Goal: Use online tool/utility: Utilize a website feature to perform a specific function

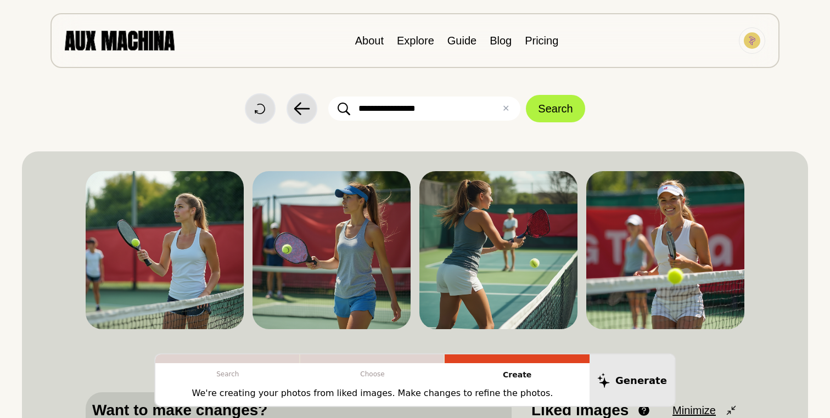
click at [118, 39] on img at bounding box center [120, 40] width 110 height 19
click at [116, 53] on div "About Explore Guide Blog Pricing" at bounding box center [415, 40] width 729 height 55
click at [115, 38] on img at bounding box center [120, 40] width 110 height 19
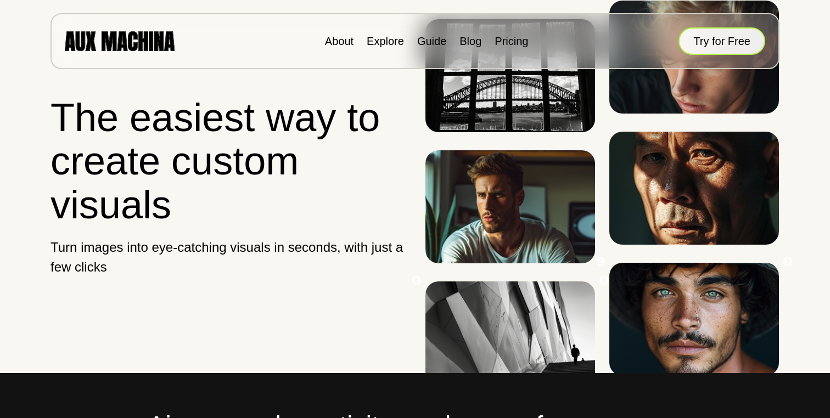
click at [701, 40] on button "Try for Free" at bounding box center [722, 40] width 87 height 27
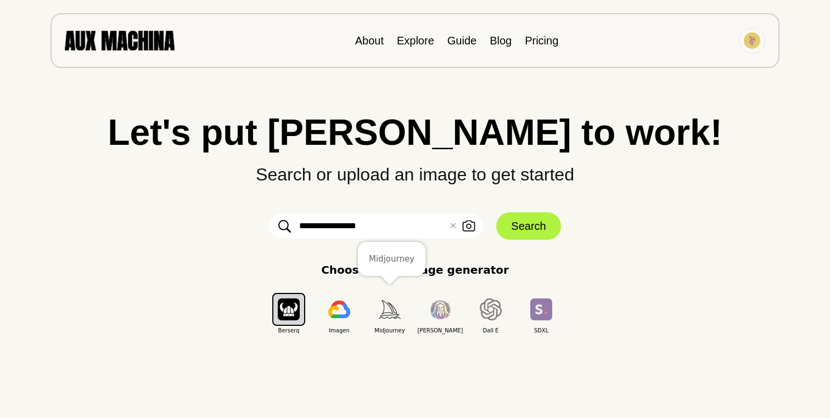
click at [389, 311] on img "button" at bounding box center [390, 309] width 22 height 18
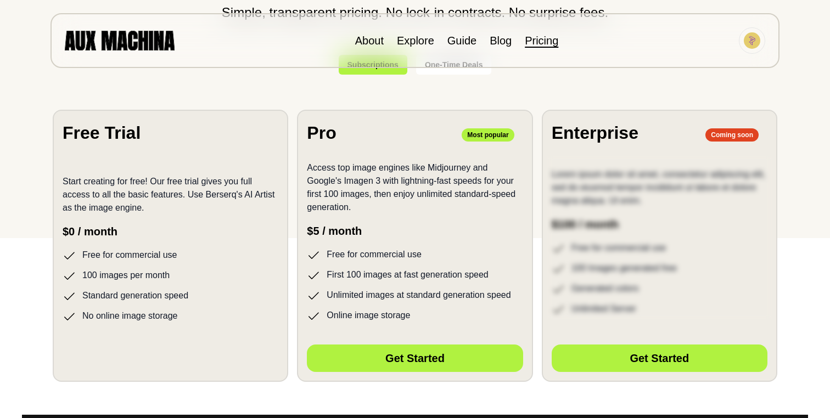
scroll to position [186, 0]
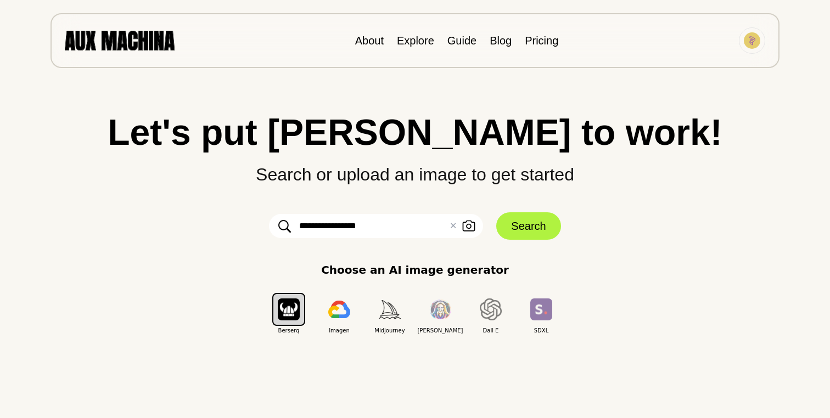
click at [343, 222] on input "**********" at bounding box center [376, 226] width 214 height 24
click at [384, 222] on input "**********" at bounding box center [376, 226] width 214 height 24
type input "*"
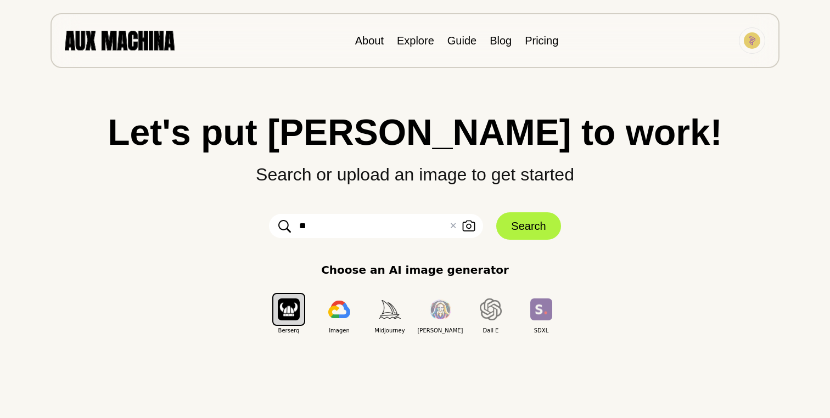
type input "*"
type input "**********"
click button "Search" at bounding box center [528, 225] width 64 height 27
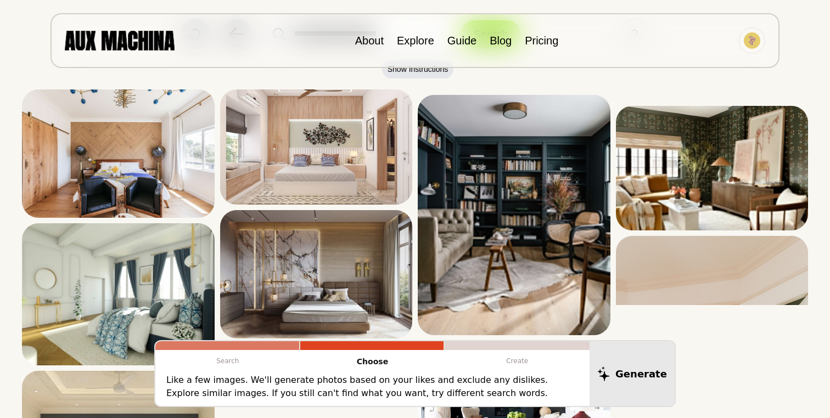
scroll to position [72, 0]
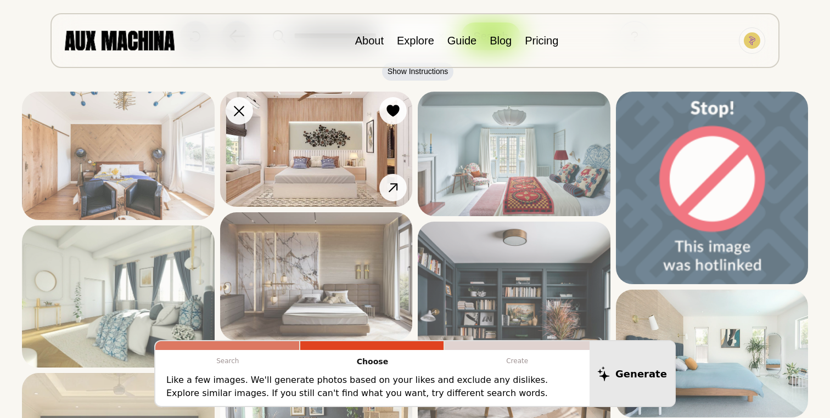
click at [312, 163] on img at bounding box center [316, 149] width 193 height 115
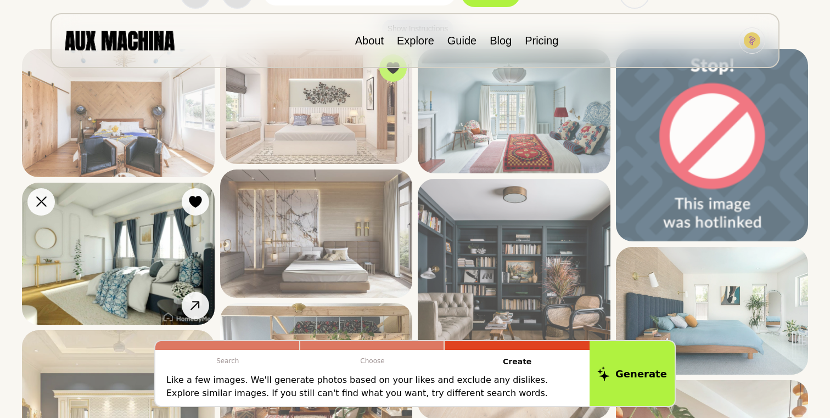
scroll to position [122, 0]
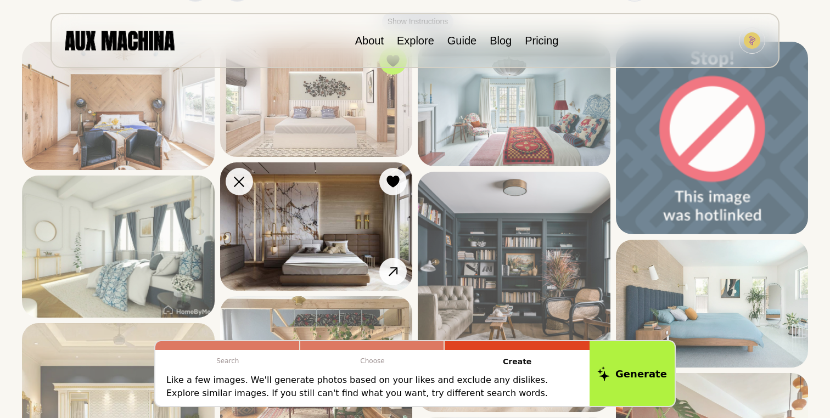
click at [280, 249] on img at bounding box center [316, 227] width 193 height 128
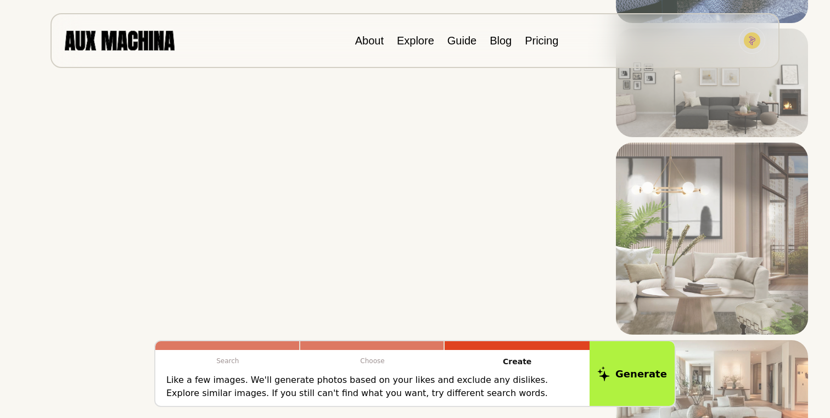
scroll to position [2978, 0]
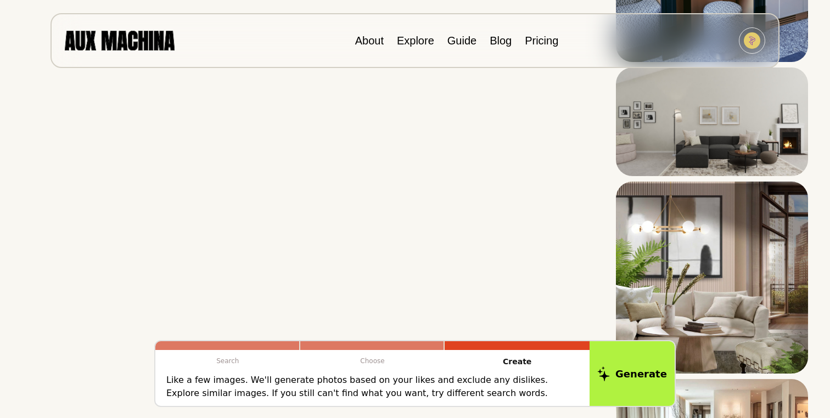
click at [491, 388] on p "Like a few images. We'll generate photos based on your likes and exclude any di…" at bounding box center [372, 387] width 412 height 26
click at [466, 390] on p "Like a few images. We'll generate photos based on your likes and exclude any di…" at bounding box center [372, 387] width 412 height 26
click at [466, 389] on p "Like a few images. We'll generate photos based on your likes and exclude any di…" at bounding box center [372, 387] width 412 height 26
click at [442, 395] on p "Like a few images. We'll generate photos based on your likes and exclude any di…" at bounding box center [372, 387] width 412 height 26
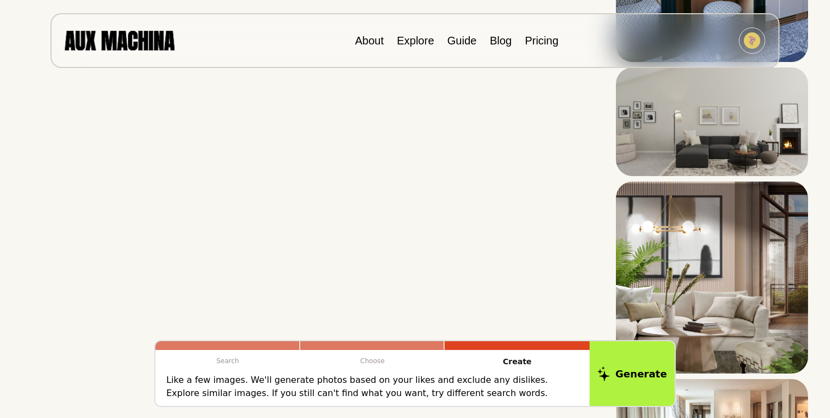
click at [445, 395] on p "Like a few images. We'll generate photos based on your likes and exclude any di…" at bounding box center [372, 387] width 412 height 26
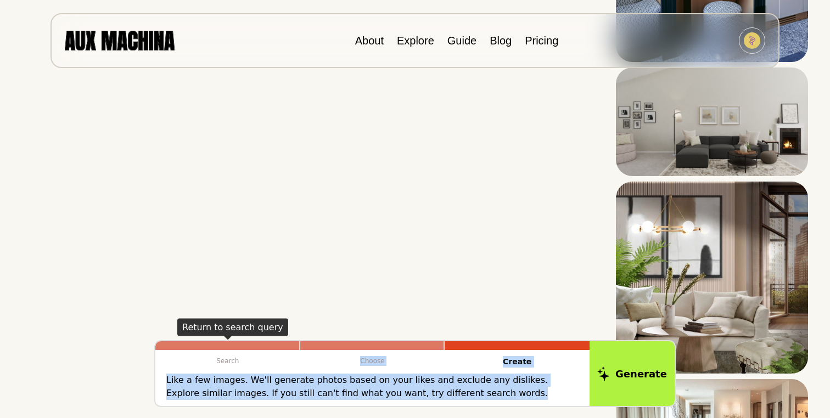
drag, startPoint x: 445, startPoint y: 395, endPoint x: 183, endPoint y: 372, distance: 263.4
click at [183, 372] on div "Search Choose Create Like a few images. We'll generate photos based on your lik…" at bounding box center [372, 374] width 434 height 65
click at [454, 398] on p "Like a few images. We'll generate photos based on your likes and exclude any di…" at bounding box center [372, 387] width 412 height 26
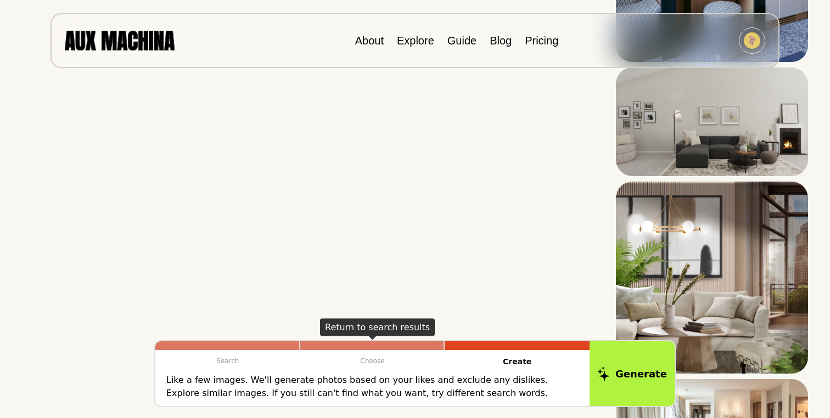
click at [375, 363] on p "Choose" at bounding box center [372, 361] width 145 height 22
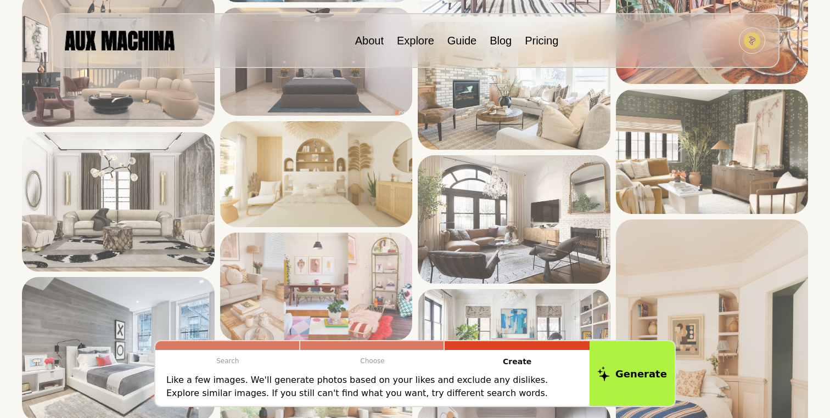
scroll to position [549, 0]
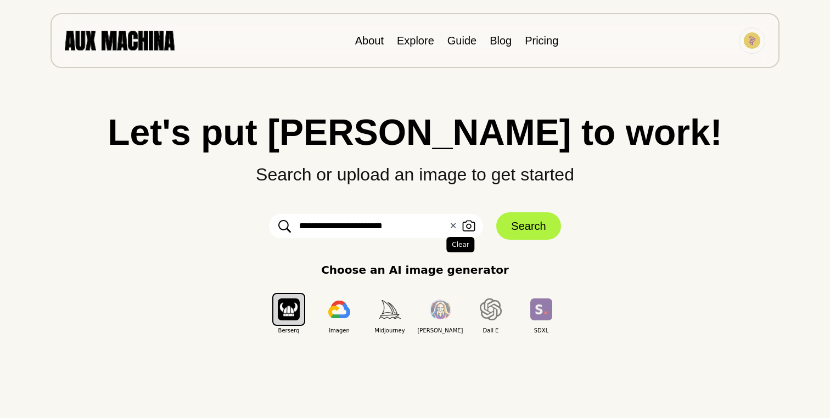
click at [454, 228] on button "✕ Clear" at bounding box center [453, 226] width 7 height 13
click at [421, 228] on input "text" at bounding box center [376, 226] width 214 height 24
type input "*"
type input "**********"
click button "Search" at bounding box center [528, 225] width 64 height 27
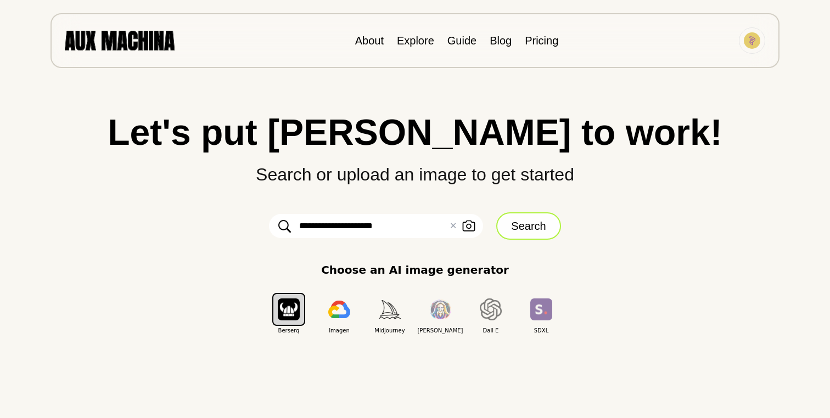
click at [519, 224] on button "Search" at bounding box center [528, 225] width 64 height 27
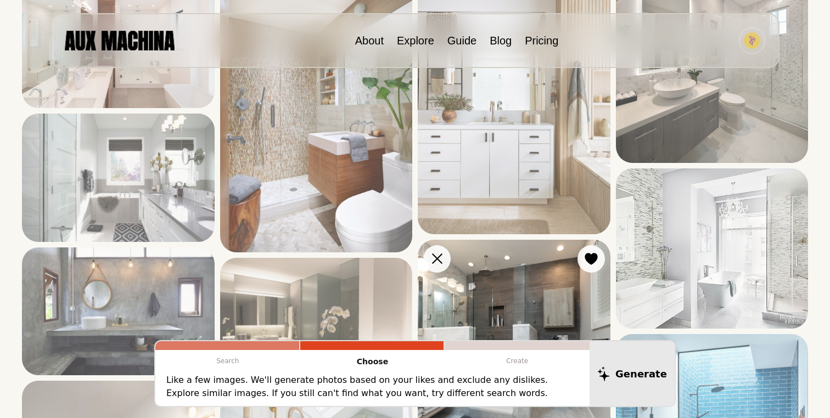
scroll to position [93, 0]
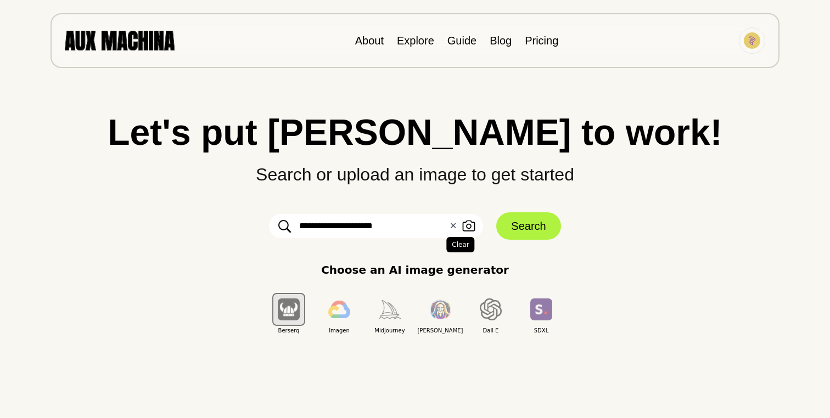
click at [456, 229] on button "✕ Clear" at bounding box center [453, 226] width 7 height 13
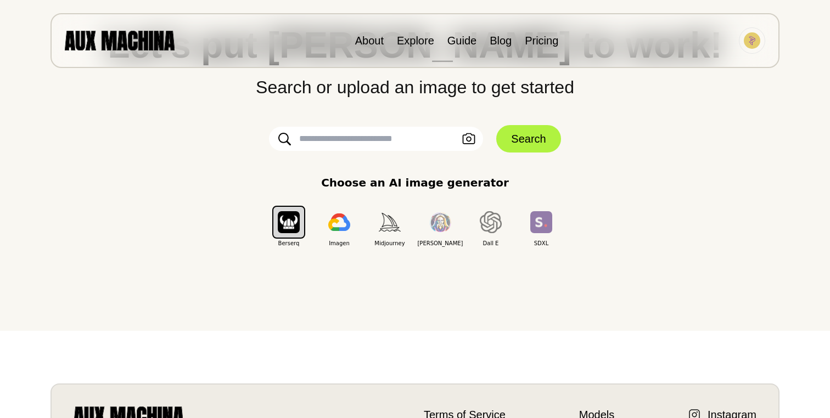
scroll to position [86, 0]
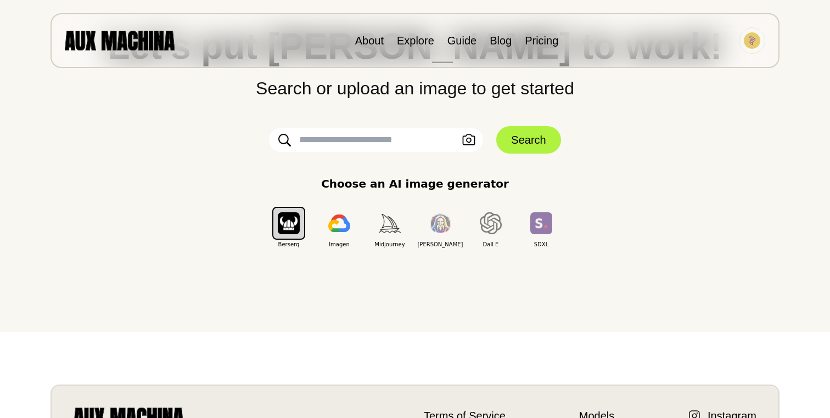
click at [397, 136] on input "text" at bounding box center [376, 140] width 214 height 24
click at [387, 146] on input "text" at bounding box center [376, 140] width 214 height 24
type input "**********"
click at [528, 142] on button "Search" at bounding box center [528, 139] width 64 height 27
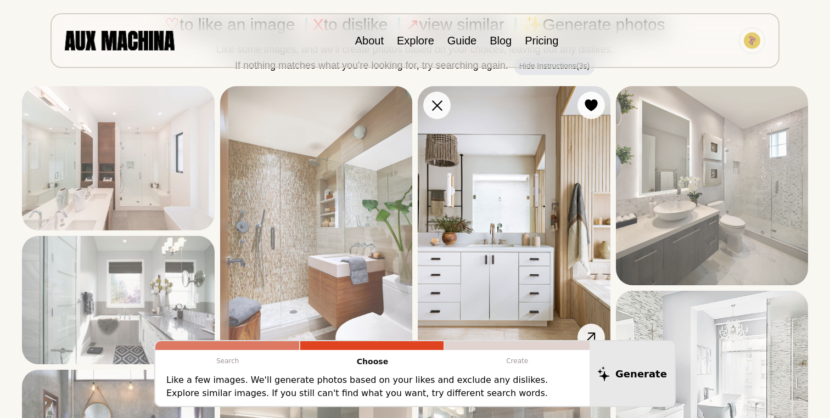
scroll to position [164, 0]
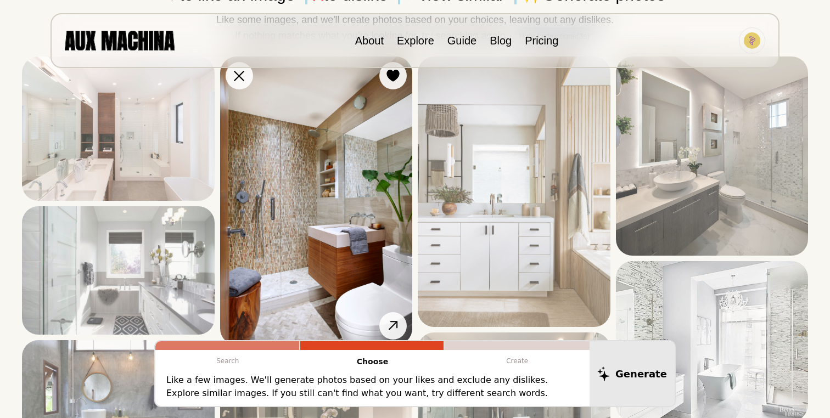
click at [351, 212] on img at bounding box center [316, 201] width 193 height 289
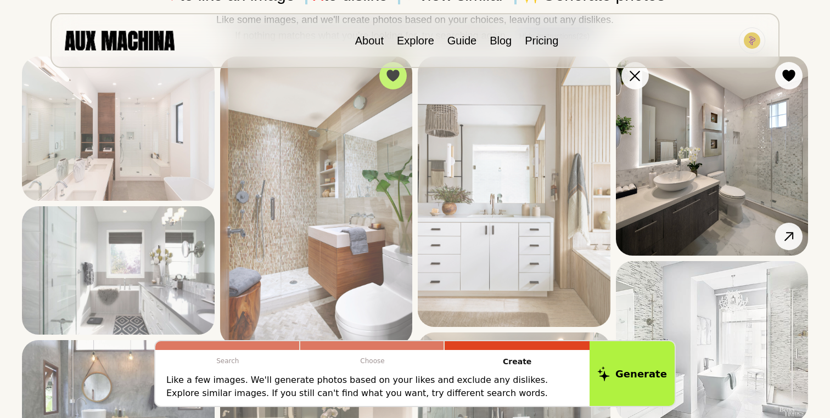
click at [679, 204] on img at bounding box center [712, 156] width 193 height 199
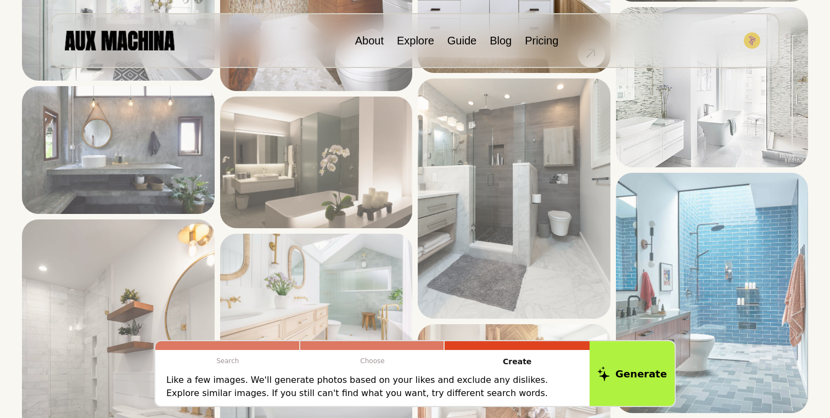
scroll to position [363, 0]
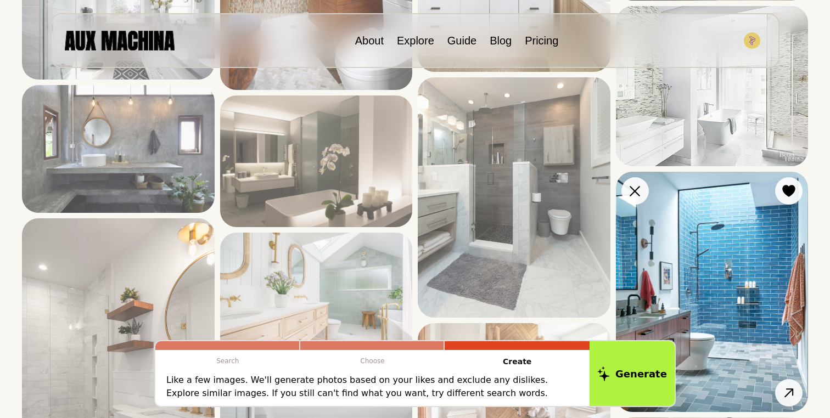
click at [667, 323] on img at bounding box center [712, 292] width 193 height 240
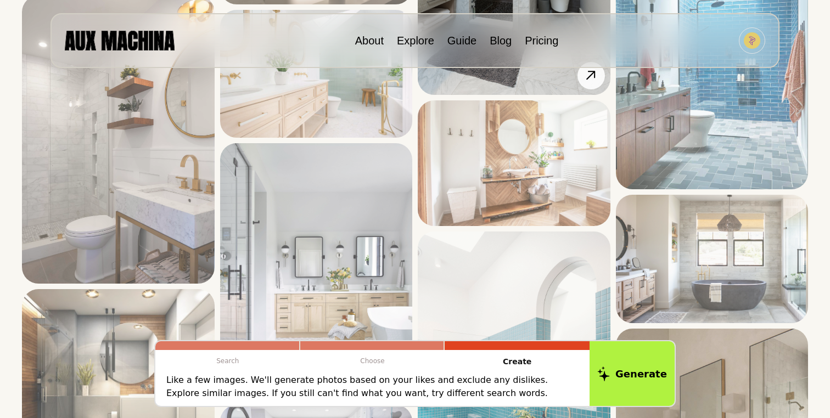
scroll to position [618, 0]
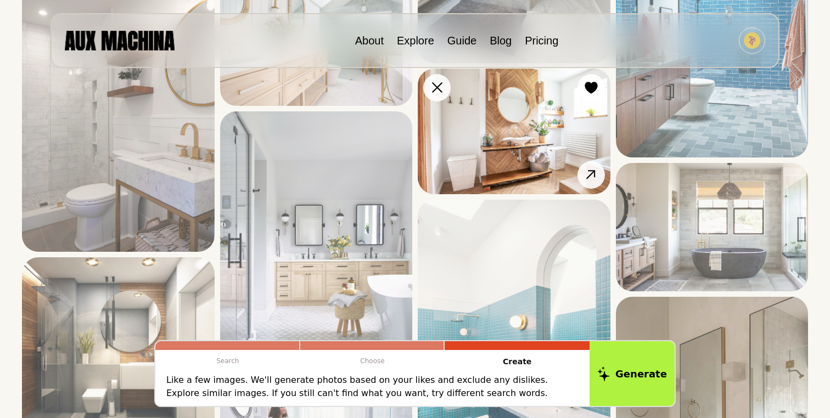
click at [523, 159] on img at bounding box center [514, 132] width 193 height 126
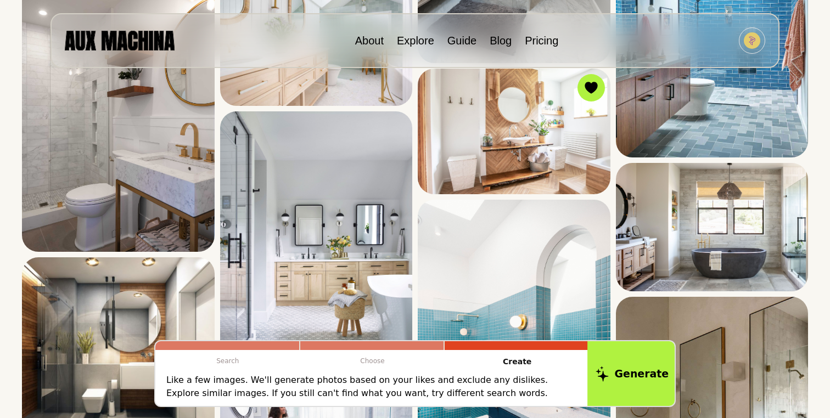
click at [628, 366] on button "Generate" at bounding box center [631, 374] width 89 height 68
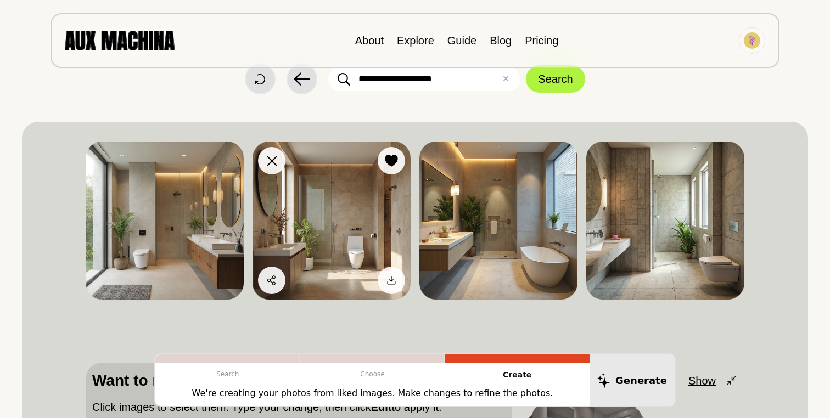
scroll to position [0, 0]
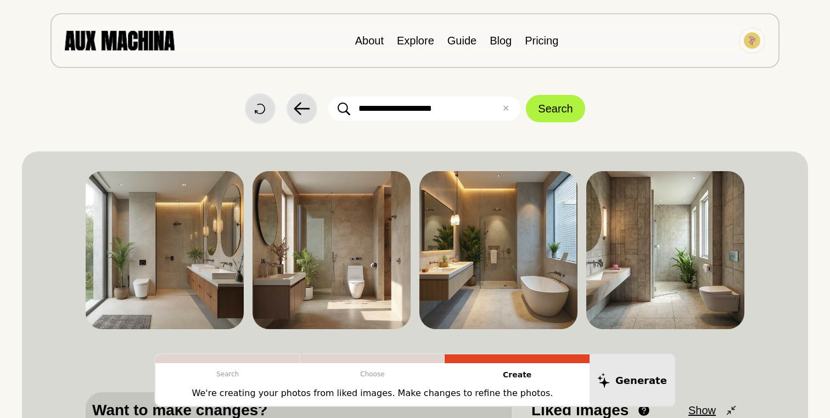
click at [126, 41] on img at bounding box center [120, 40] width 110 height 19
click at [131, 39] on img at bounding box center [120, 40] width 110 height 19
click at [112, 44] on img at bounding box center [120, 40] width 110 height 19
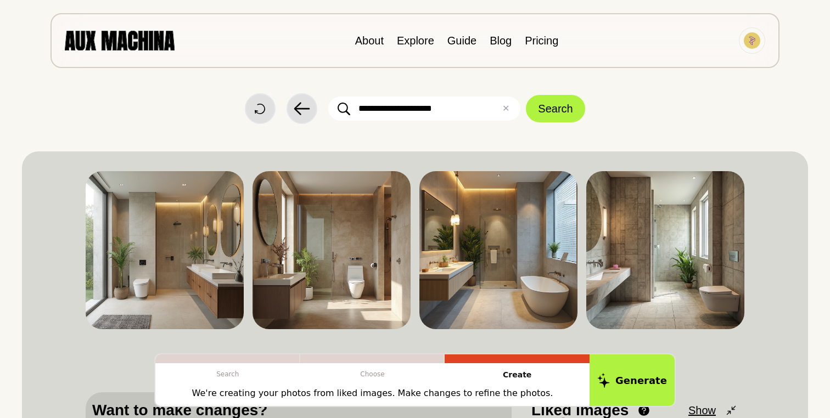
click at [121, 44] on img at bounding box center [120, 40] width 110 height 19
click at [506, 110] on button "✕ Clear" at bounding box center [505, 108] width 7 height 13
click at [391, 108] on input "text" at bounding box center [424, 109] width 192 height 24
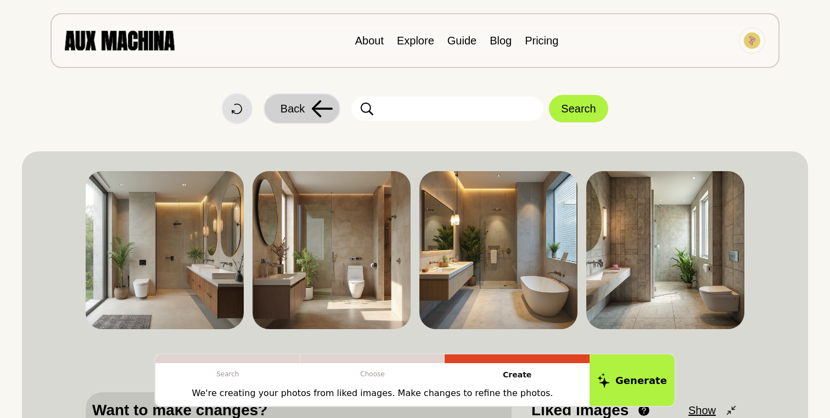
click at [295, 106] on span "Back" at bounding box center [293, 108] width 24 height 16
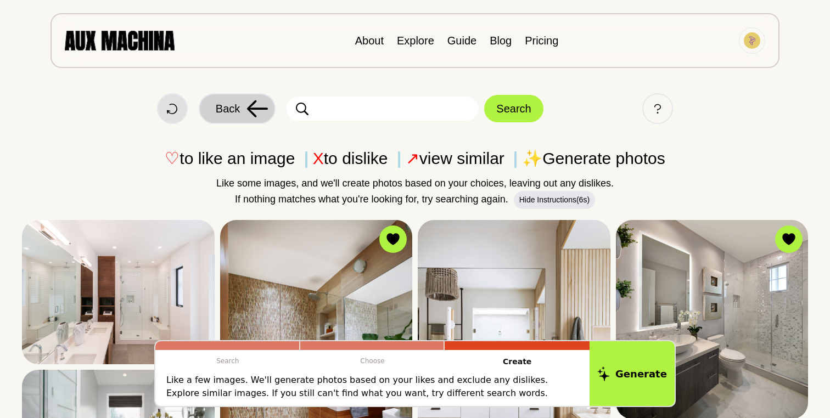
click at [237, 110] on span "Back" at bounding box center [228, 108] width 24 height 16
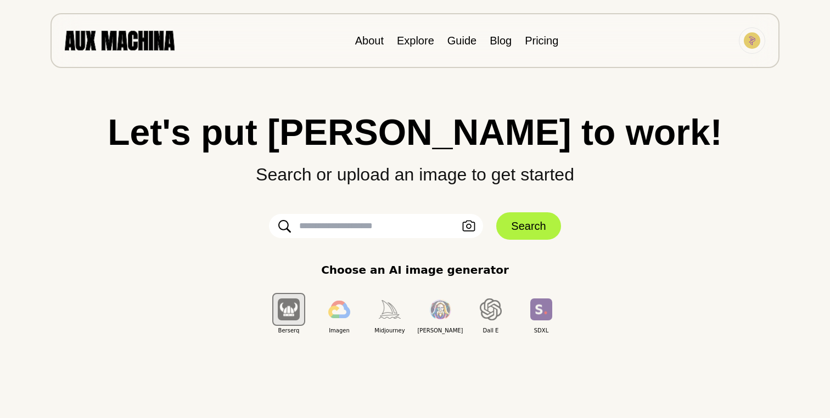
click at [330, 226] on input "text" at bounding box center [376, 226] width 214 height 24
click at [257, 278] on div "Choose an AI image generator Berserq Imagen Midjourney Leonardo Dall E SDXL" at bounding box center [415, 298] width 786 height 73
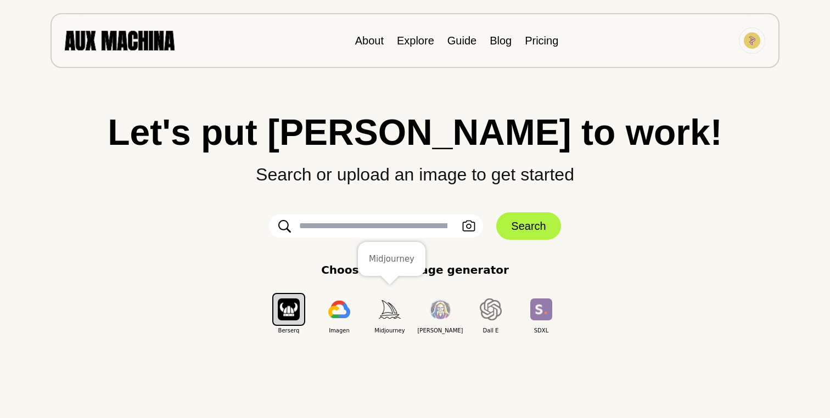
click at [386, 322] on button "button" at bounding box center [389, 309] width 33 height 33
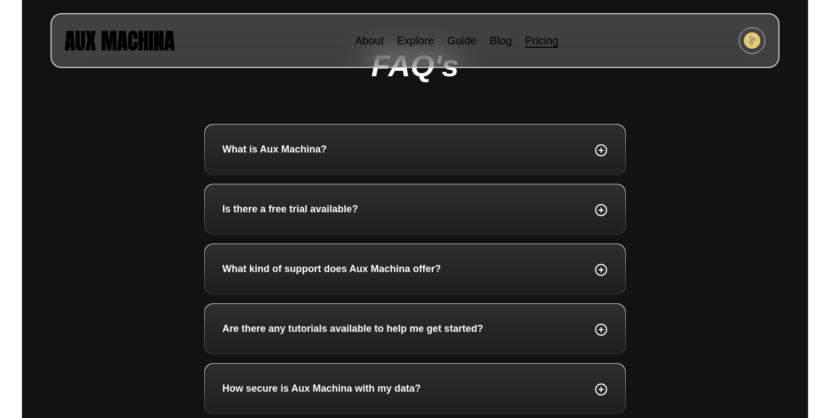
scroll to position [606, 0]
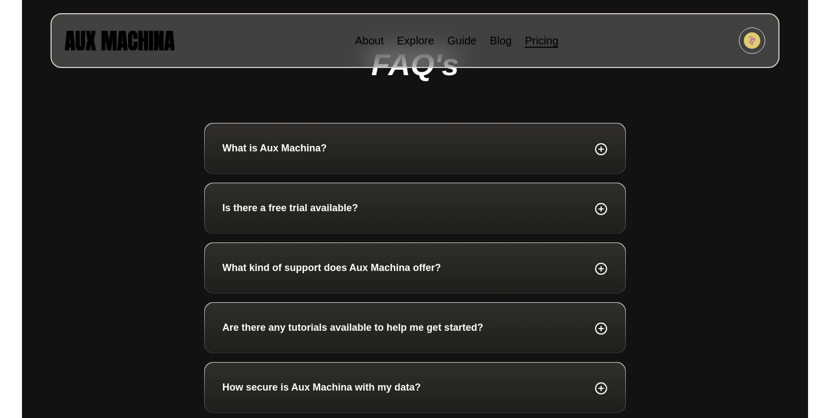
click at [431, 147] on div "What is Aux Machina?" at bounding box center [414, 148] width 385 height 15
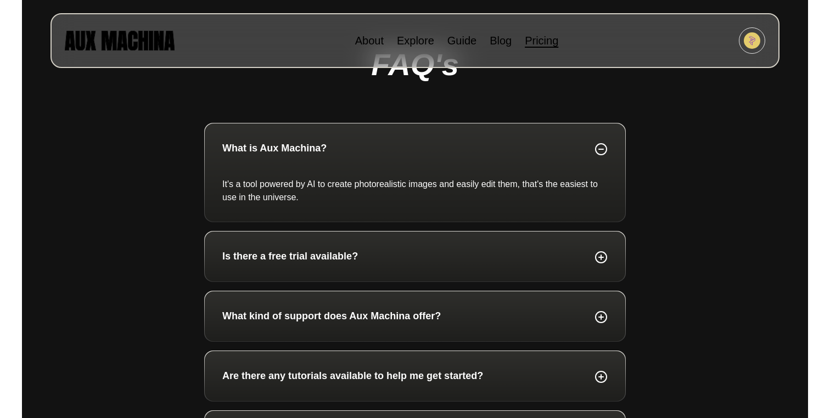
click at [431, 147] on div "What is Aux Machina?" at bounding box center [414, 148] width 385 height 15
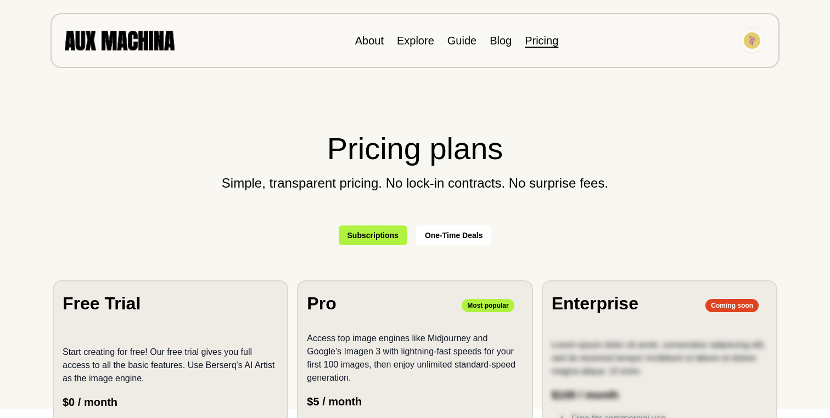
scroll to position [0, 0]
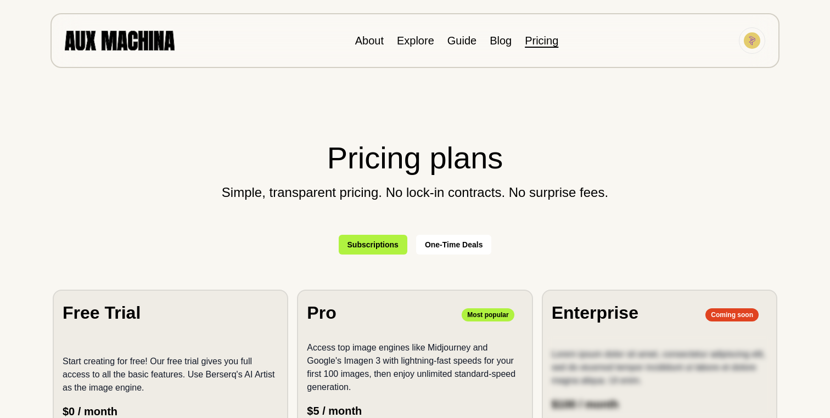
click at [370, 243] on button "Subscriptions" at bounding box center [373, 245] width 69 height 20
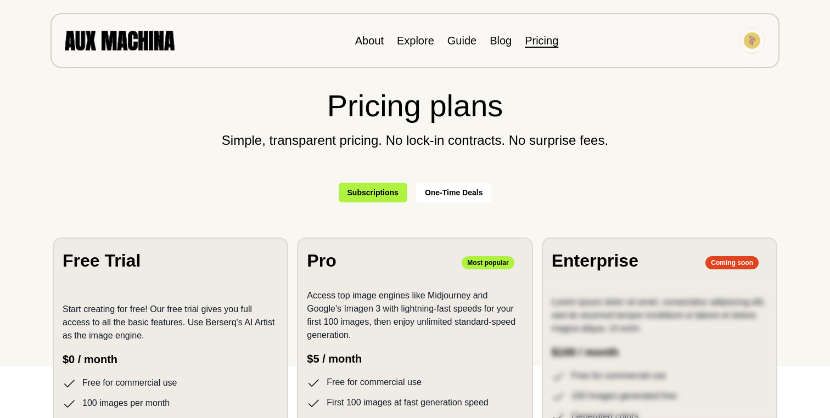
scroll to position [63, 0]
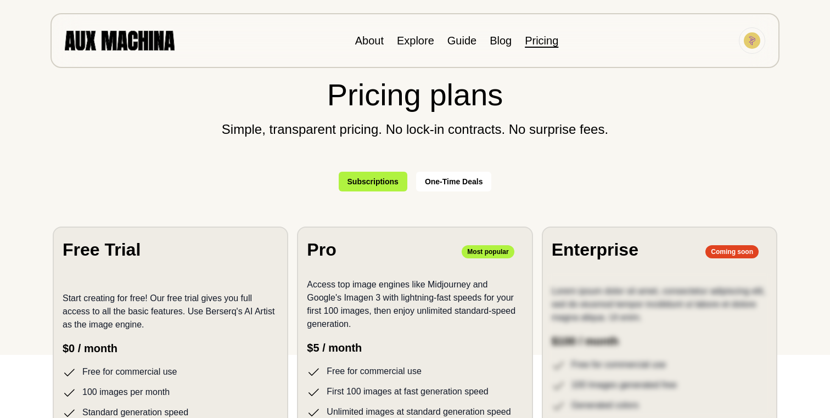
click at [469, 183] on button "One-Time Deals" at bounding box center [454, 182] width 76 height 20
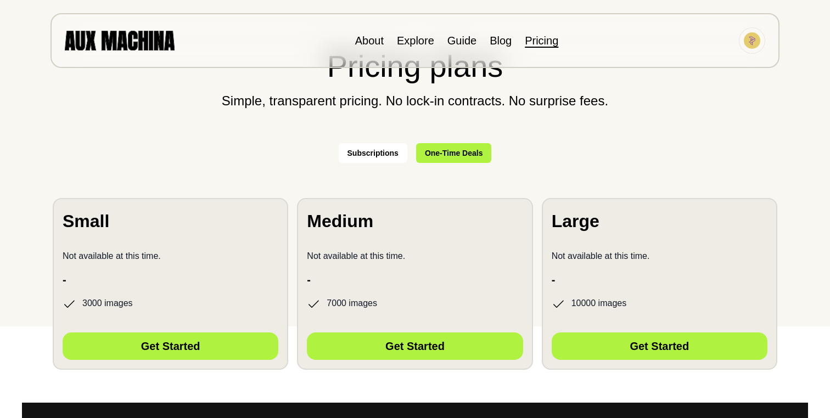
scroll to position [89, 0]
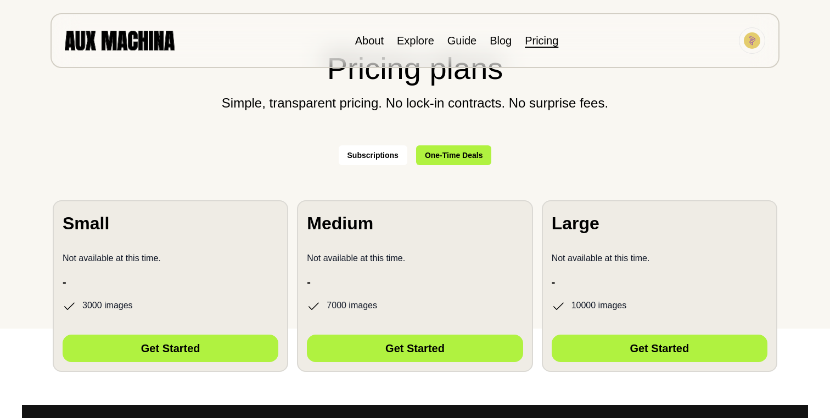
click at [381, 160] on button "Subscriptions" at bounding box center [373, 156] width 69 height 20
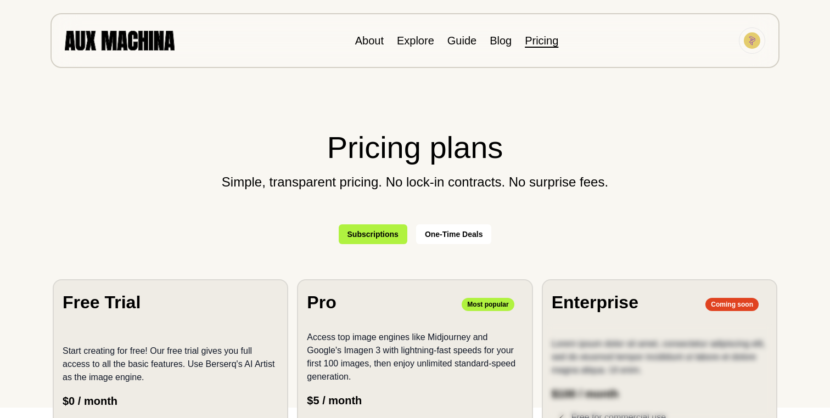
scroll to position [0, 0]
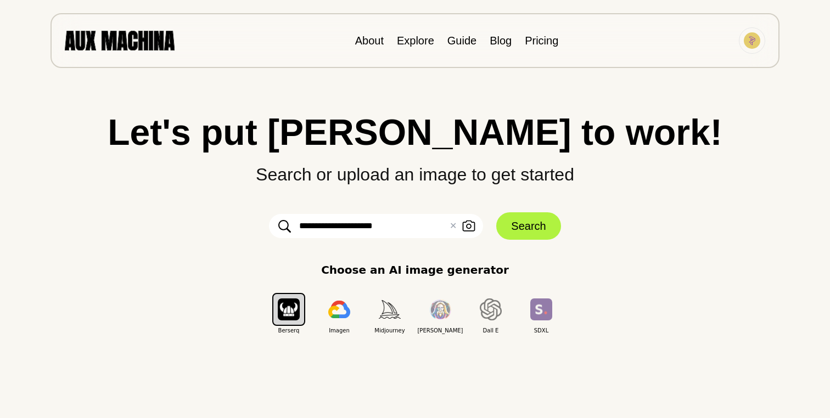
click at [352, 228] on input "**********" at bounding box center [376, 226] width 214 height 24
click at [416, 227] on input "**********" at bounding box center [376, 226] width 214 height 24
type input "**********"
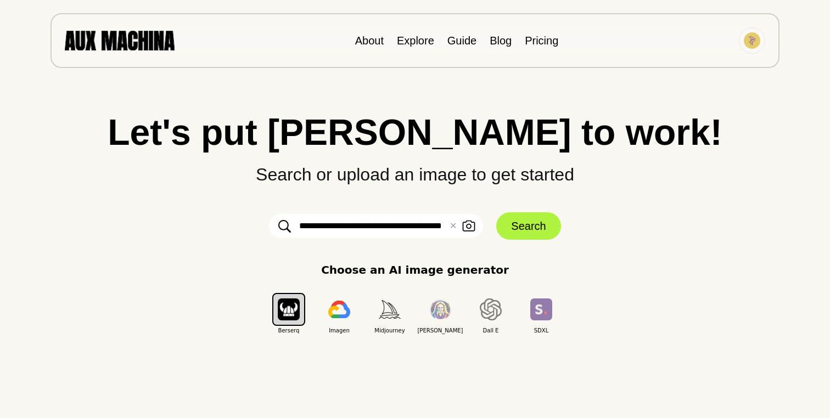
scroll to position [0, 10]
click at [517, 216] on button "Search" at bounding box center [528, 225] width 64 height 27
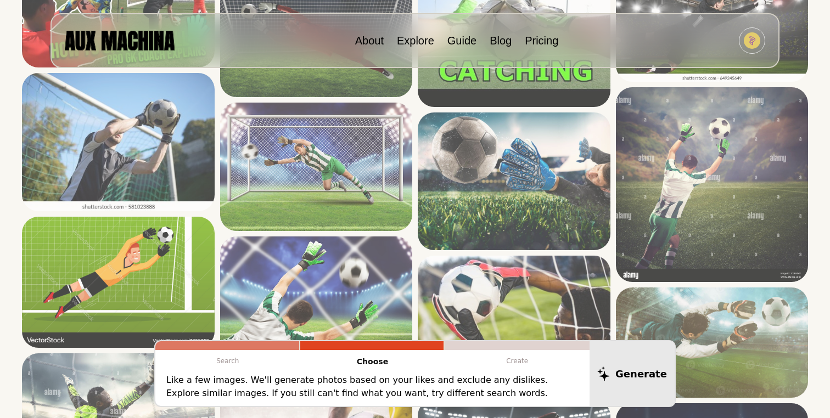
scroll to position [343, 0]
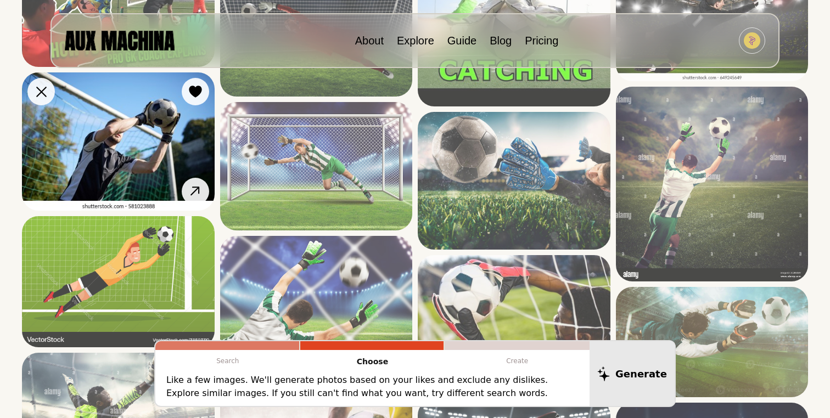
click at [140, 150] on img at bounding box center [118, 141] width 193 height 138
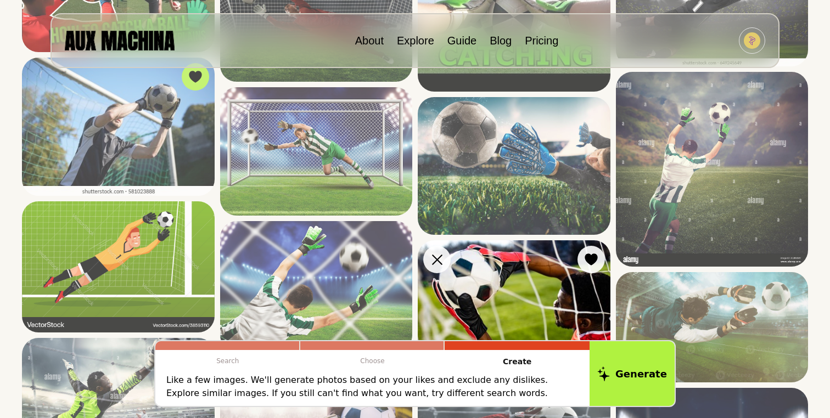
scroll to position [0, 0]
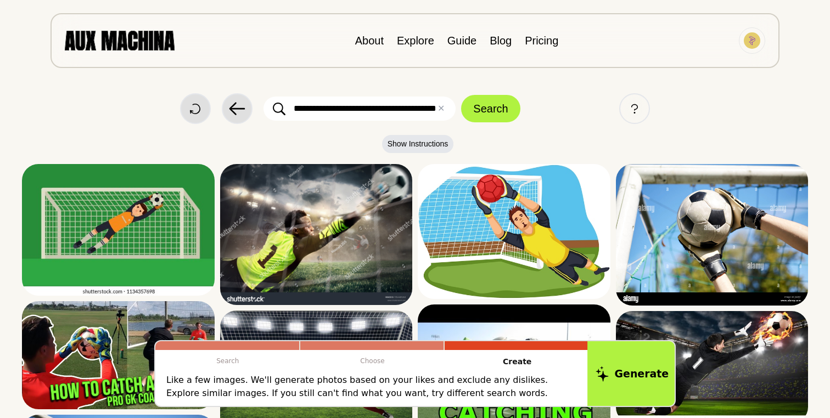
click at [631, 385] on button "Generate" at bounding box center [631, 374] width 89 height 68
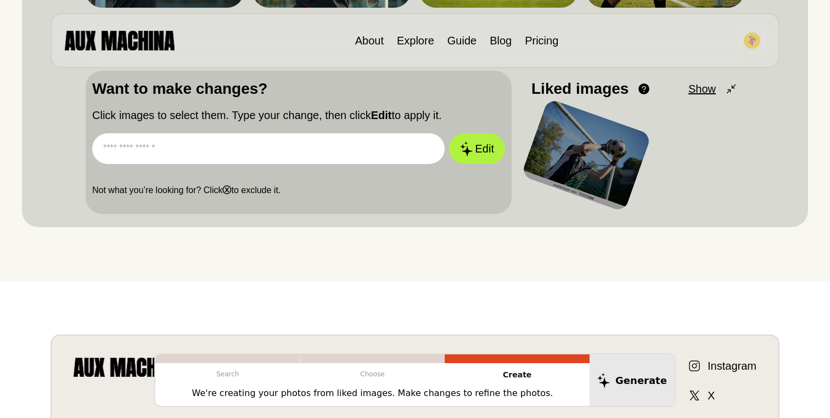
scroll to position [322, 0]
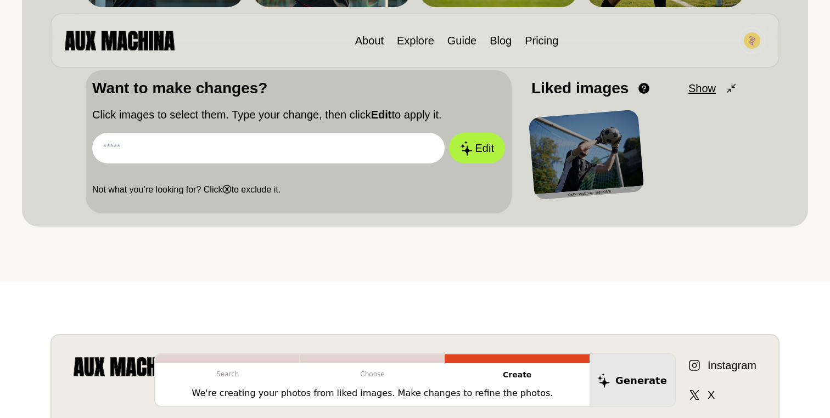
click at [346, 149] on input "text" at bounding box center [268, 148] width 352 height 31
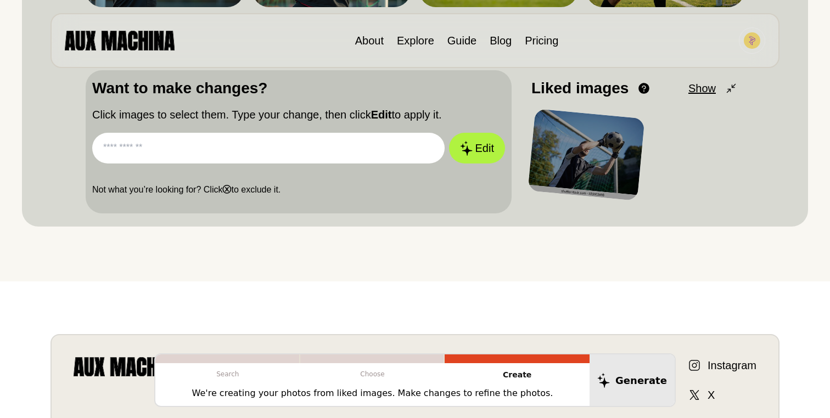
click at [250, 149] on input "text" at bounding box center [268, 148] width 352 height 31
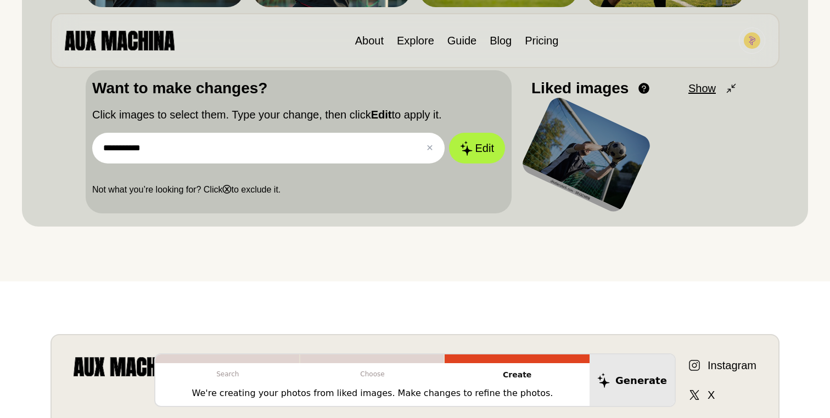
paste input "**********"
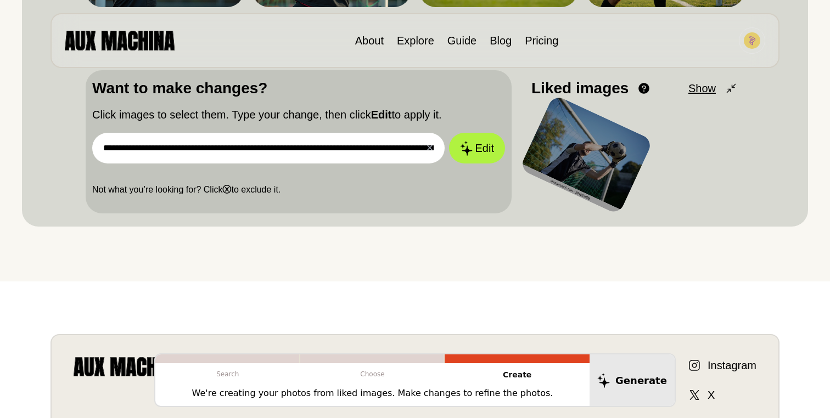
scroll to position [0, 2491]
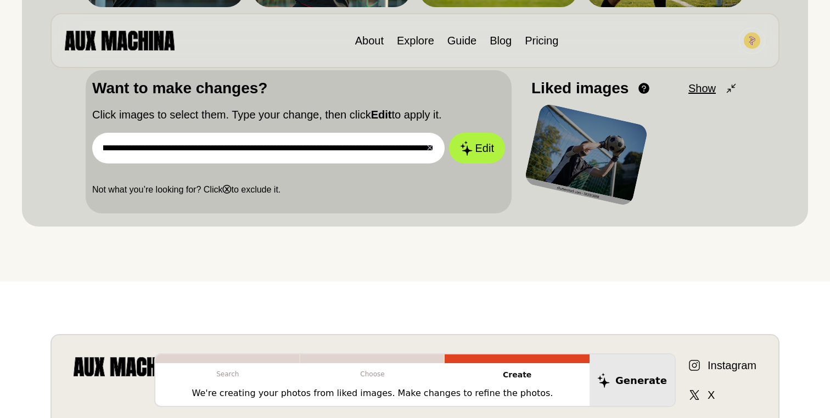
click at [240, 152] on input "**********" at bounding box center [268, 148] width 352 height 31
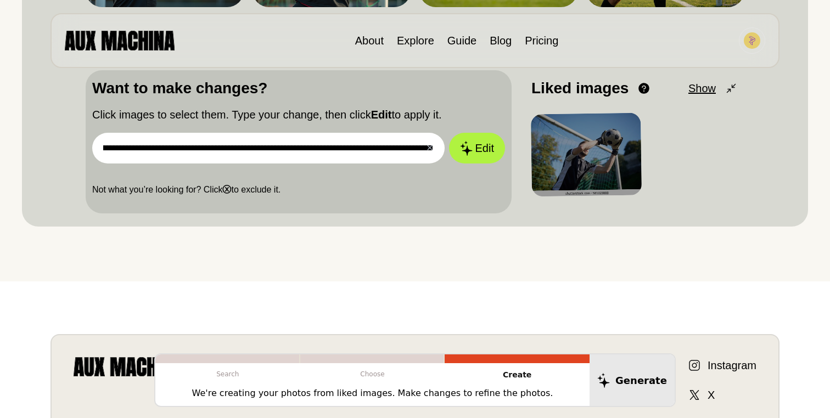
scroll to position [0, 0]
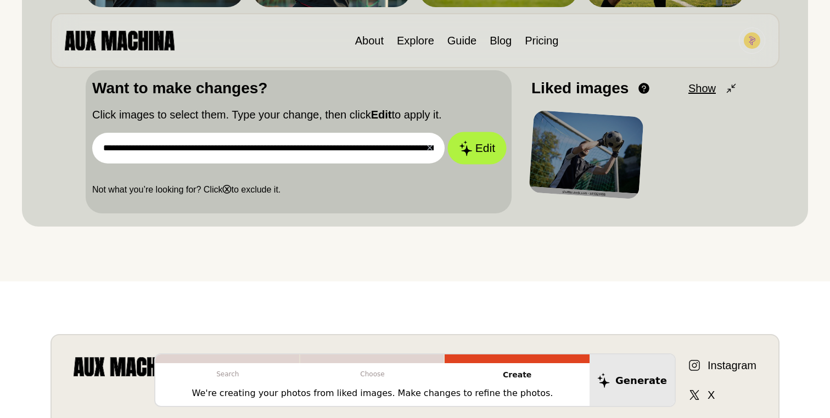
type input "**********"
click at [474, 153] on button "Edit" at bounding box center [476, 148] width 59 height 32
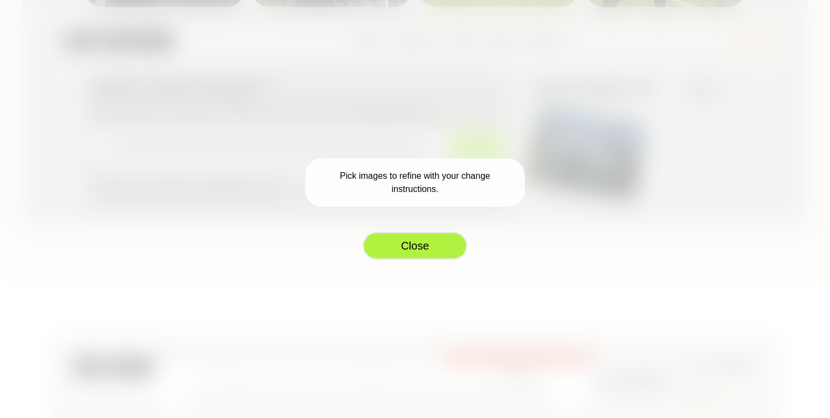
click at [429, 248] on button "Close" at bounding box center [415, 245] width 104 height 27
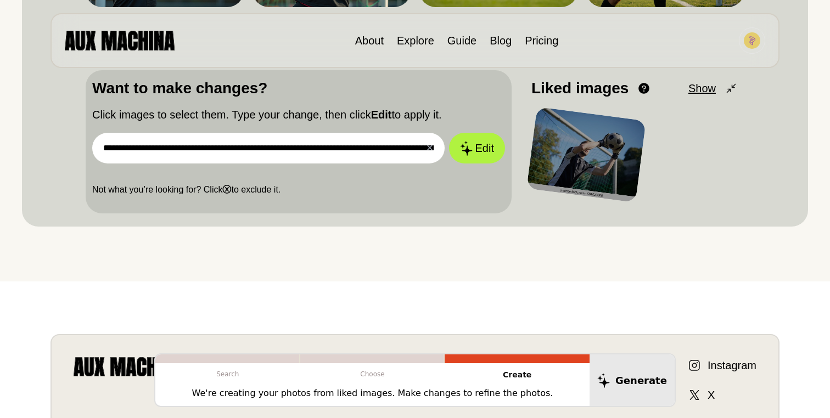
click at [574, 159] on div at bounding box center [587, 155] width 120 height 96
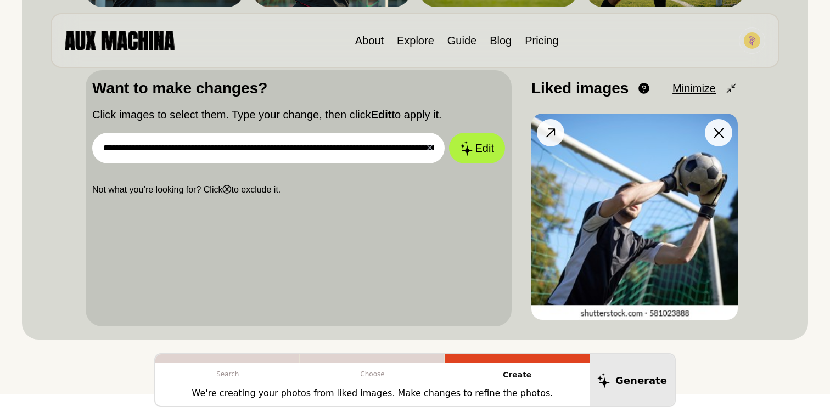
click at [630, 203] on img at bounding box center [634, 217] width 206 height 206
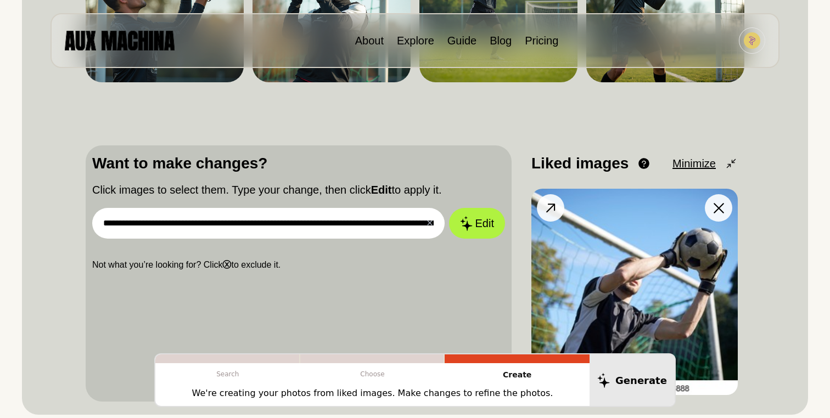
scroll to position [261, 0]
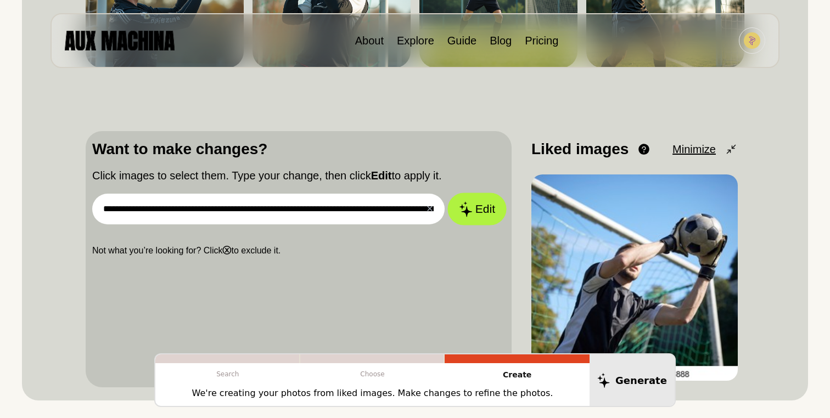
click at [485, 206] on button "Edit" at bounding box center [476, 209] width 59 height 32
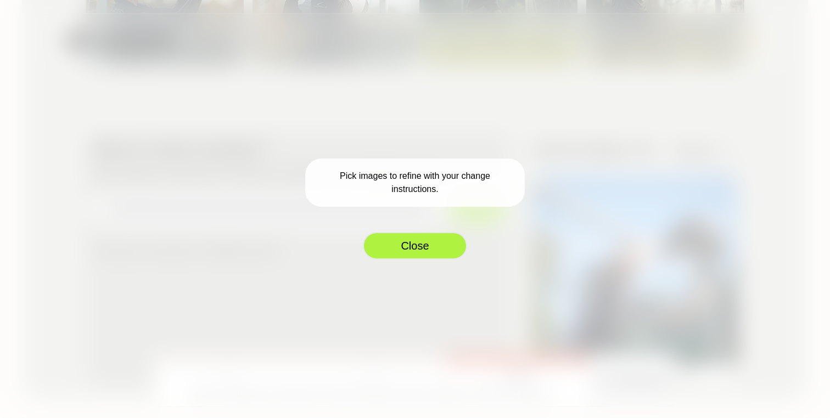
click at [449, 238] on button "Close" at bounding box center [415, 245] width 104 height 27
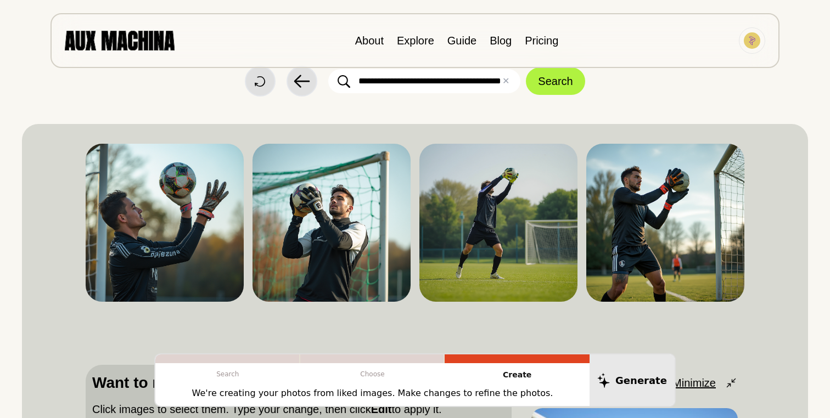
scroll to position [0, 0]
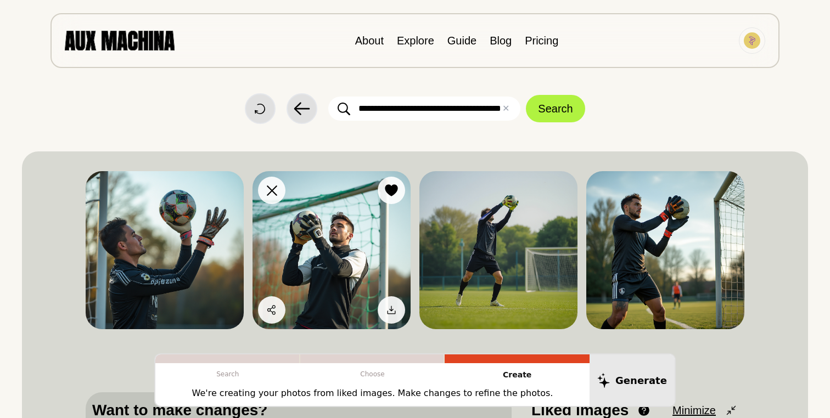
click at [328, 267] on img at bounding box center [332, 250] width 158 height 158
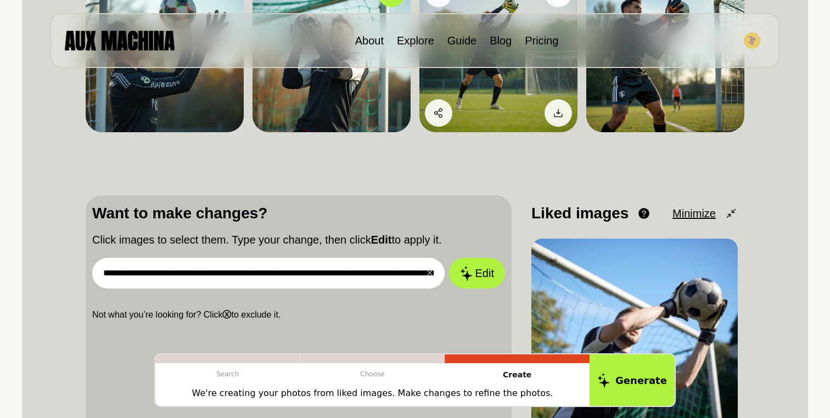
scroll to position [219, 0]
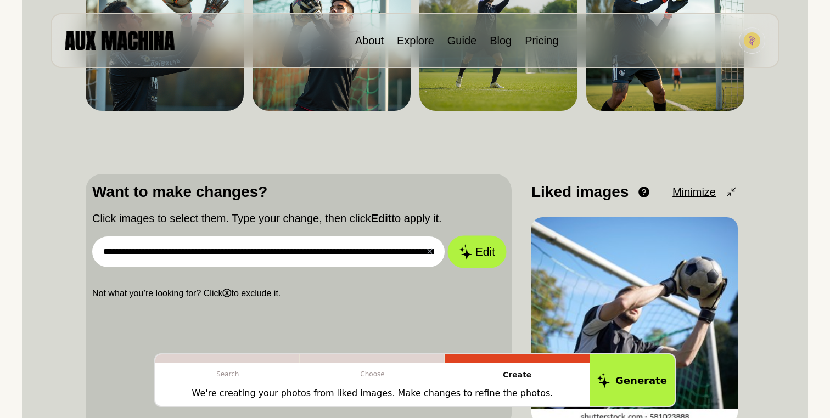
click at [480, 260] on button "Edit" at bounding box center [476, 252] width 59 height 32
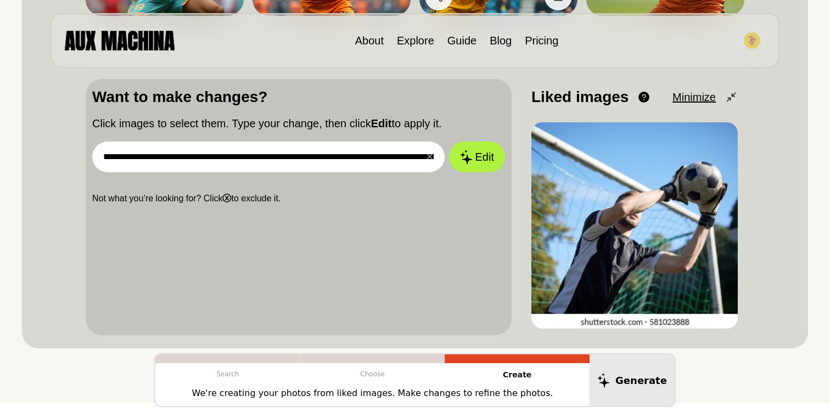
scroll to position [316, 0]
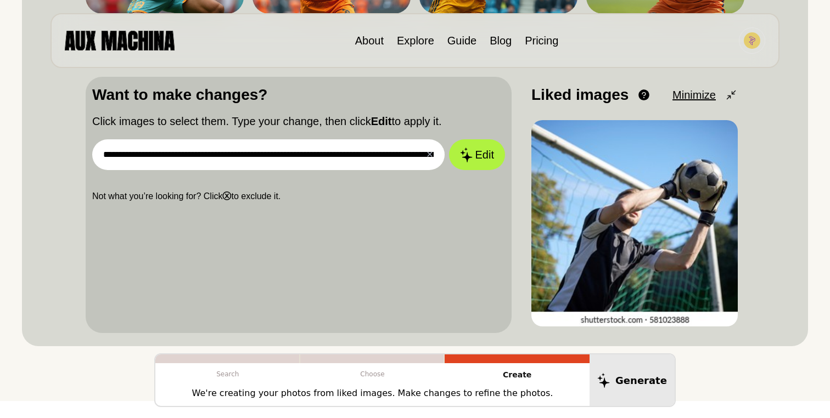
click at [337, 159] on input "**********" at bounding box center [268, 154] width 352 height 31
